Goal: Check status: Check status

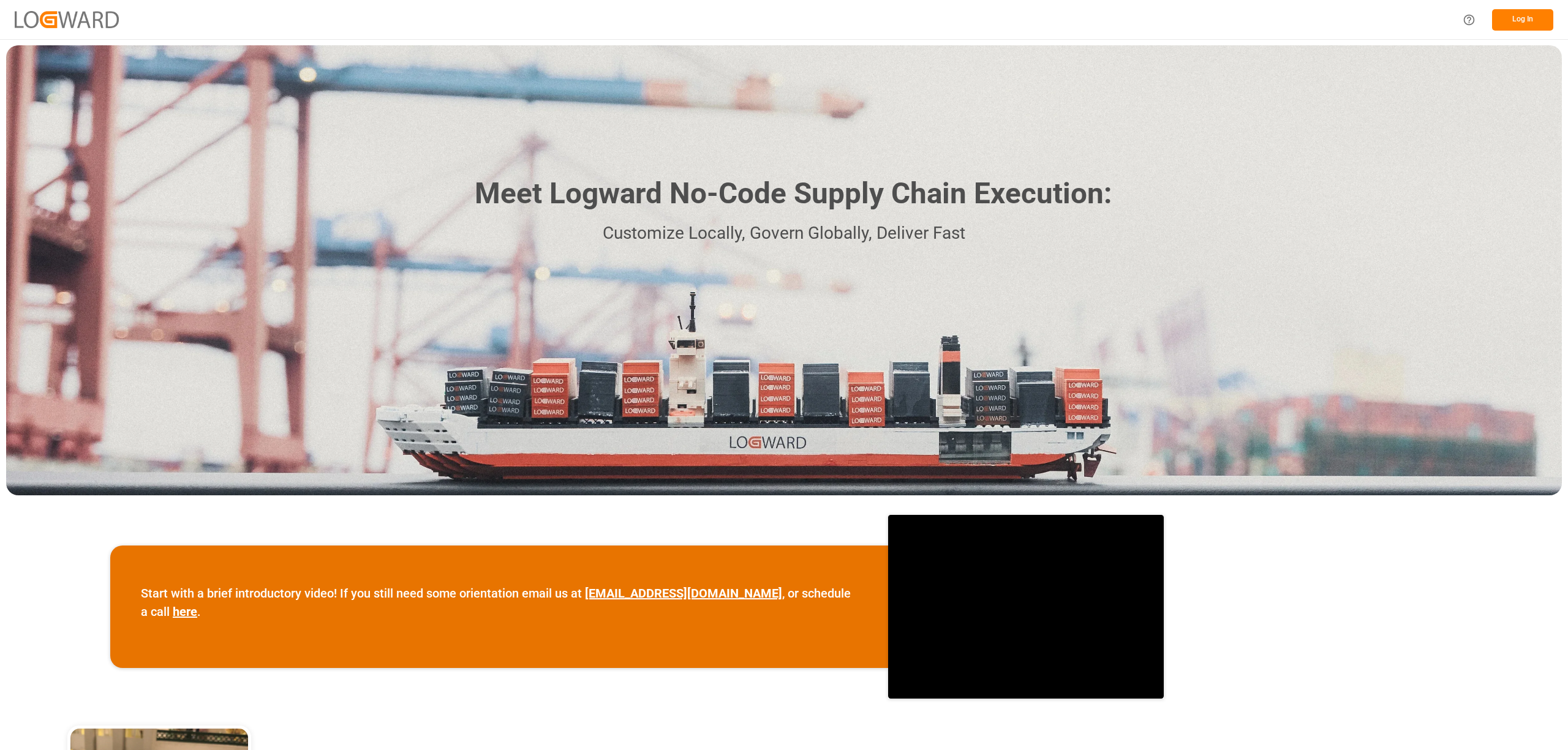
click at [1543, 16] on button "Log In" at bounding box center [1522, 19] width 61 height 21
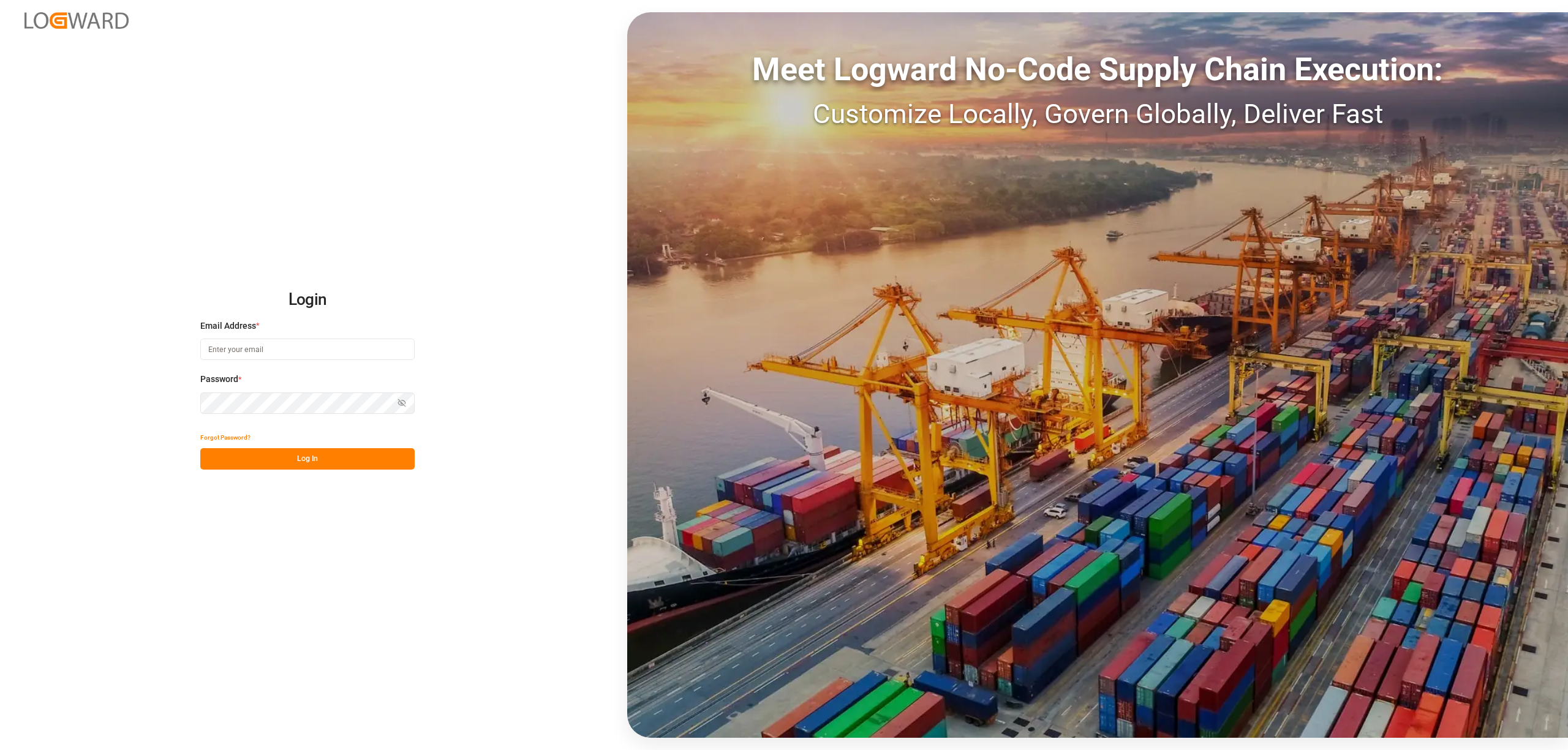
type input "[EMAIL_ADDRESS][PERSON_NAME][DOMAIN_NAME]"
click at [303, 460] on button "Log In" at bounding box center [307, 458] width 214 height 21
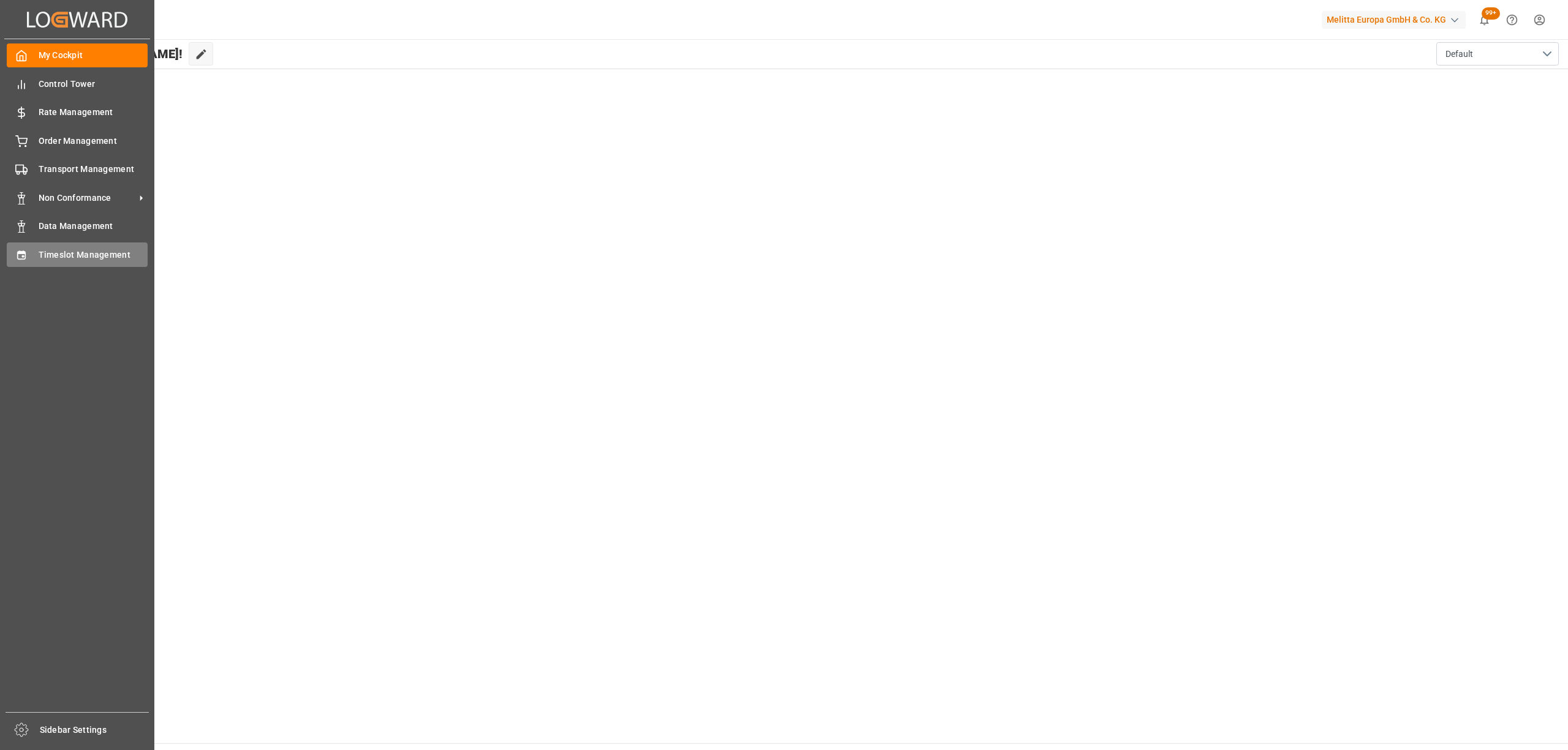
click at [35, 260] on div "Timeslot Management Timeslot Management" at bounding box center [77, 254] width 141 height 24
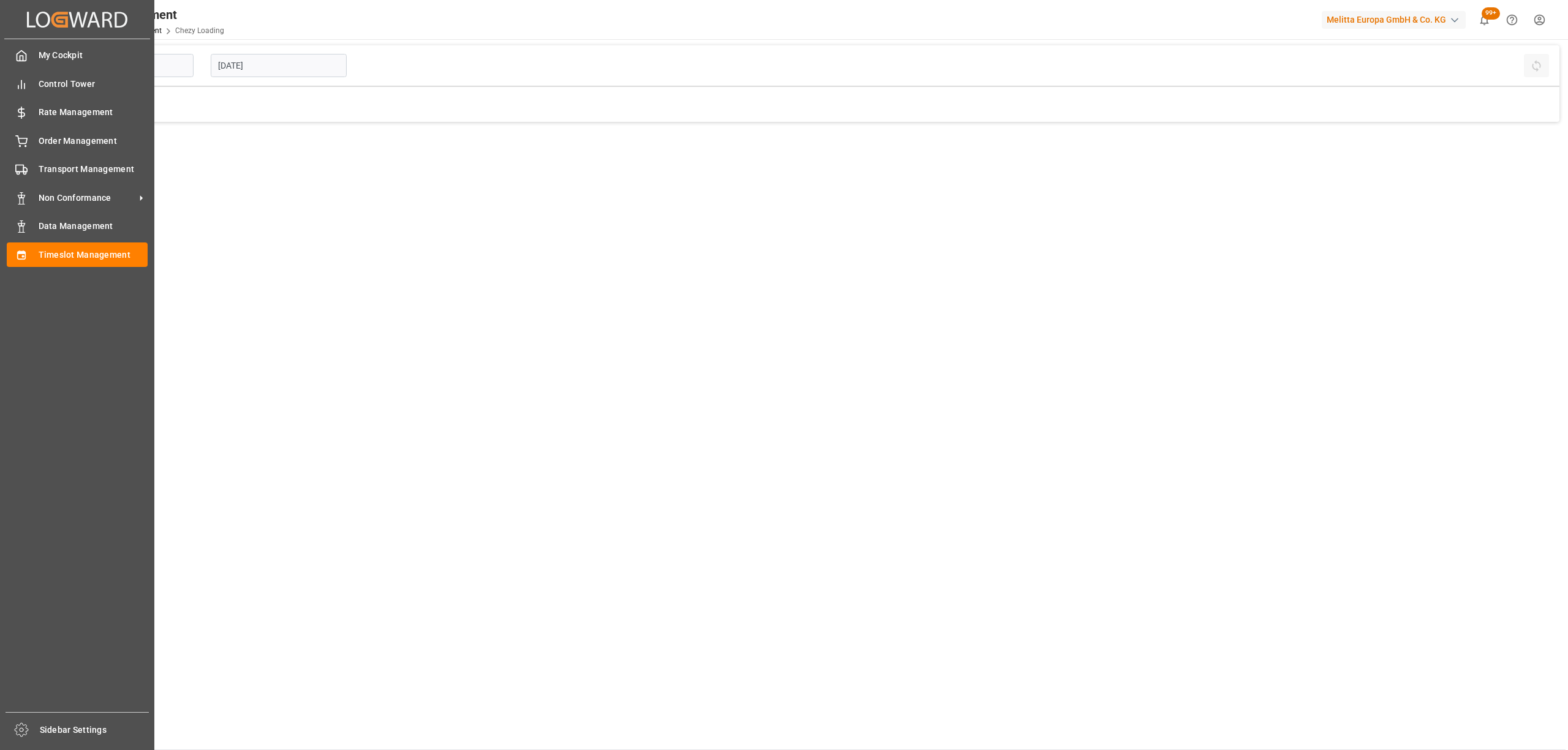
type input "Chezy Loading"
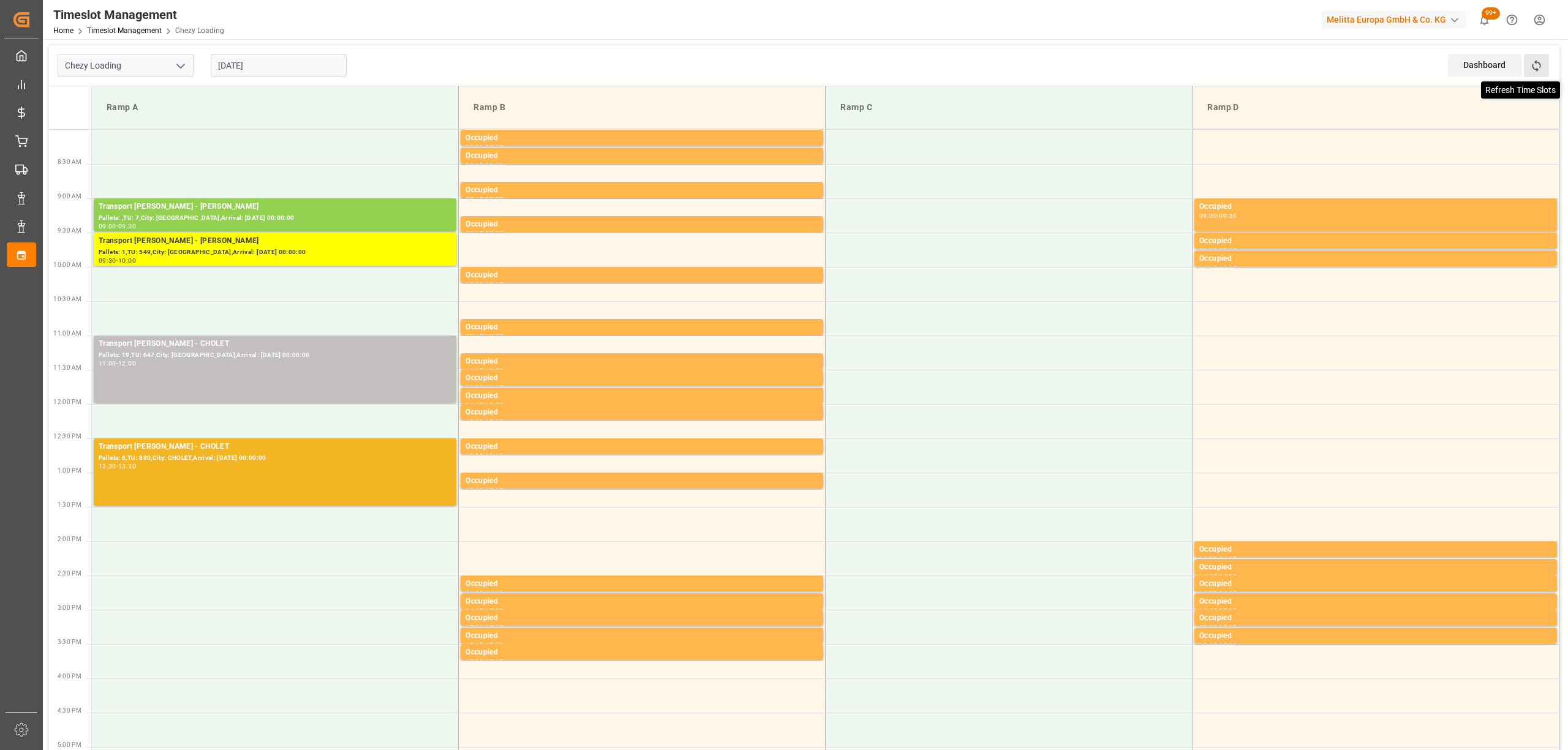
click at [1539, 66] on icon at bounding box center [1536, 66] width 13 height 13
click at [430, 45] on div "Chezy Loading [DATE] Dashboard View Dashboard Refresh Time Slots" at bounding box center [804, 66] width 1510 height 41
click at [606, 29] on div "Timeslot Management Home Timeslot Management Chezy Loading Melitta Europa GmbH …" at bounding box center [801, 19] width 1534 height 39
click at [319, 27] on div "Timeslot Management Home Timeslot Management Chezy Loading Melitta Europa GmbH …" at bounding box center [801, 19] width 1534 height 39
click at [424, 56] on div "Chezy Loading [DATE] Dashboard View Dashboard Refresh Time Slots" at bounding box center [804, 66] width 1510 height 41
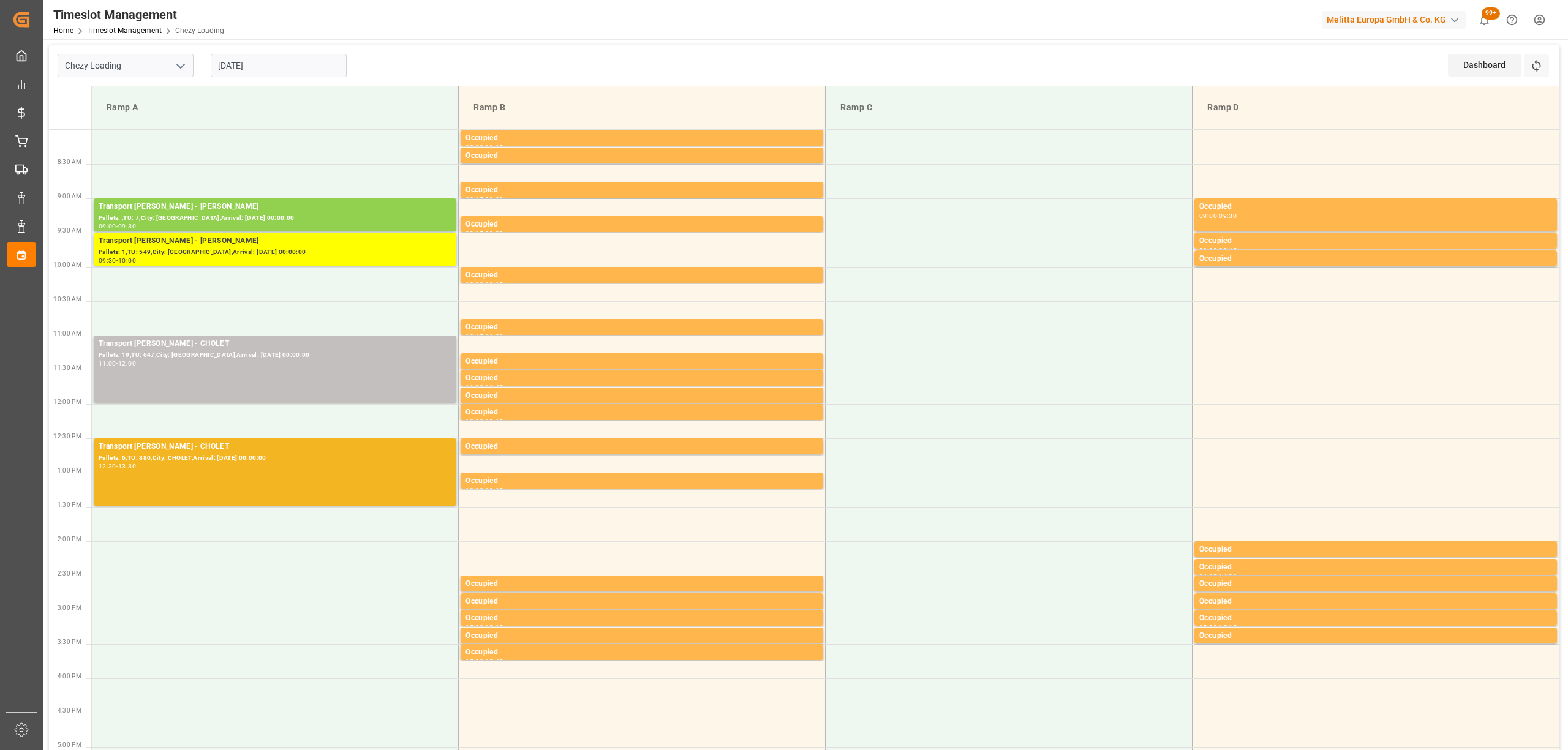
click at [338, 37] on div "Timeslot Management Home Timeslot Management Chezy Loading Melitta Europa GmbH …" at bounding box center [801, 19] width 1534 height 39
click at [422, 64] on div "Chezy Loading [DATE] Dashboard View Dashboard Refresh Time Slots" at bounding box center [804, 66] width 1510 height 41
click at [1524, 62] on button "Refresh Time Slots" at bounding box center [1536, 66] width 25 height 23
click at [1541, 65] on icon at bounding box center [1536, 66] width 13 height 13
click at [1536, 75] on button "Refresh Time Slots" at bounding box center [1536, 66] width 25 height 23
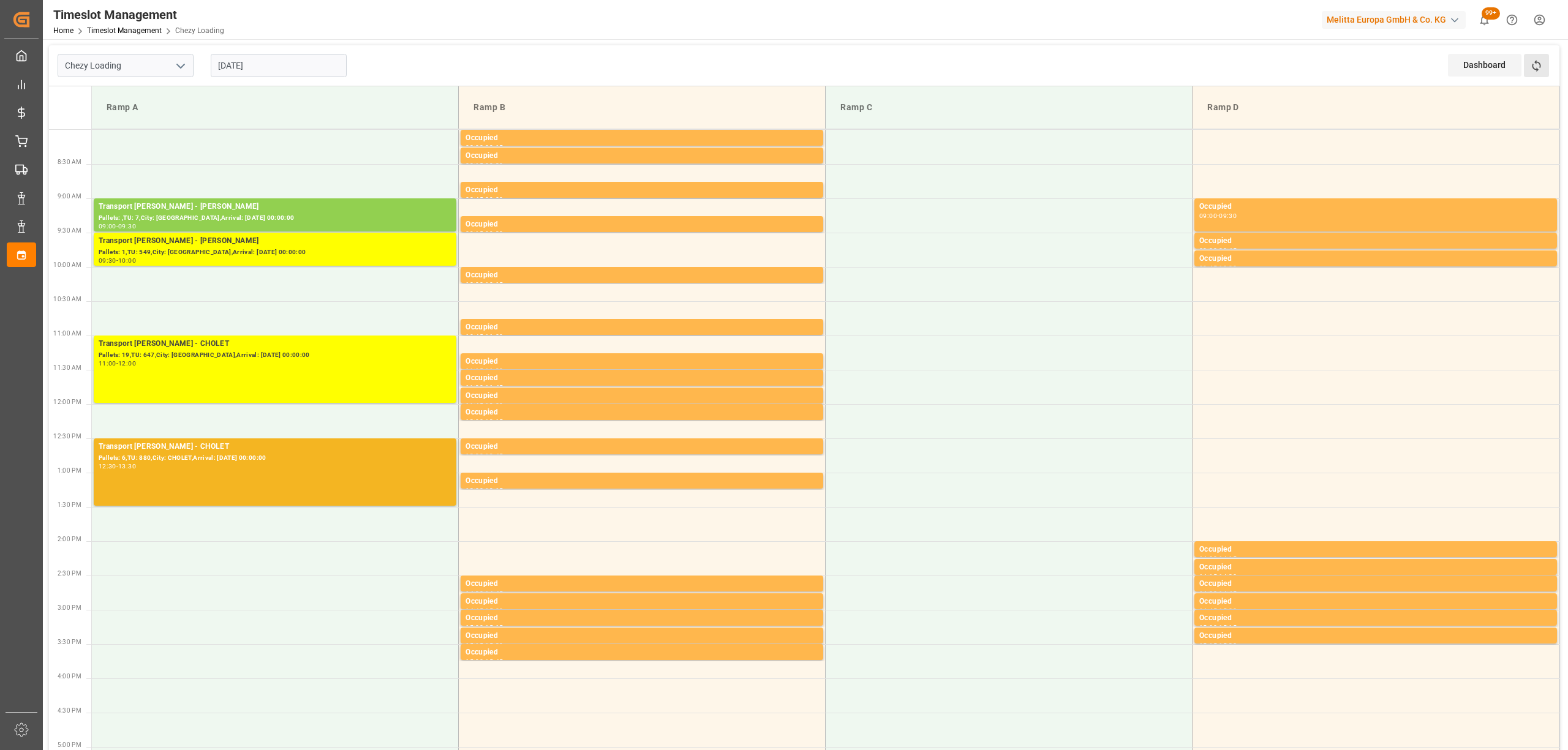
click at [1535, 55] on button "Refresh Time Slots" at bounding box center [1536, 66] width 25 height 23
click at [1543, 66] on button "Refresh Time Slots" at bounding box center [1536, 66] width 25 height 23
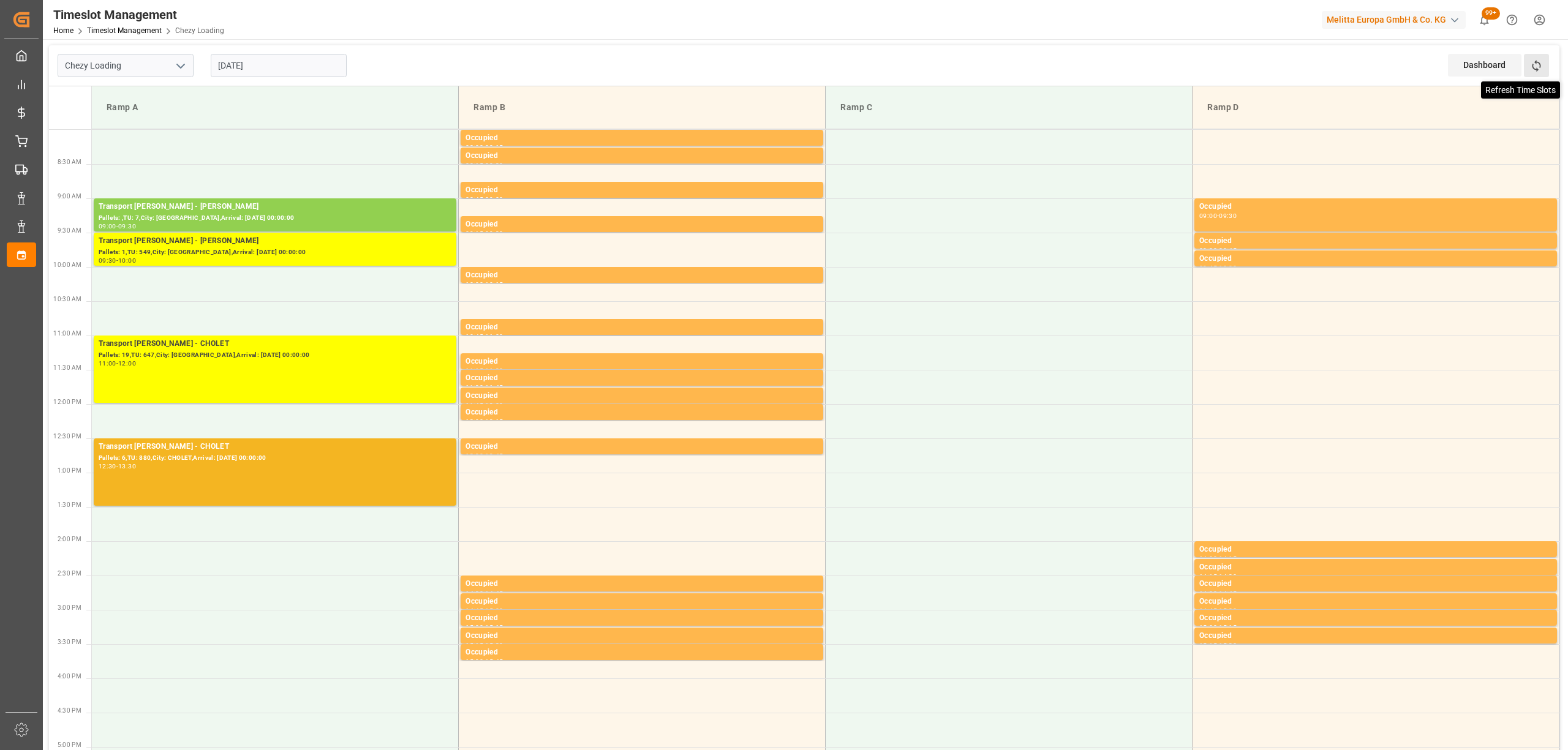
click at [1534, 65] on icon at bounding box center [1536, 66] width 13 height 13
